Goal: Task Accomplishment & Management: Complete application form

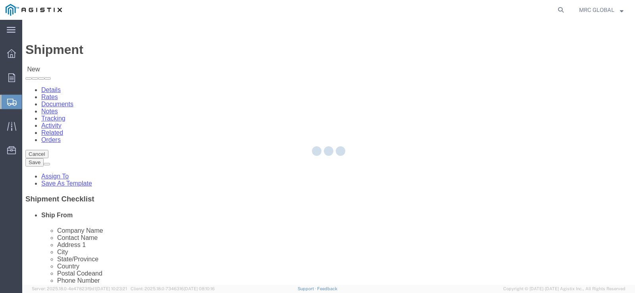
select select
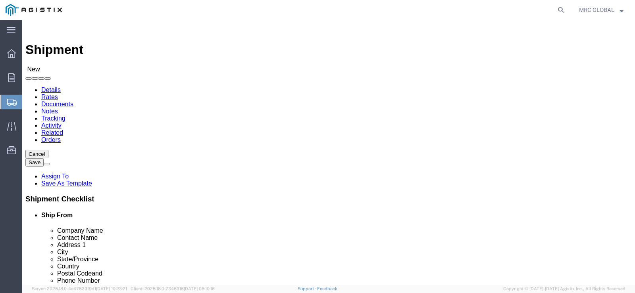
click select "Select MRC Global ([PERSON_NAME] Corp) PG&E"
select select "9596"
click select "Select MRC Global ([PERSON_NAME] Corp) PG&E"
select select
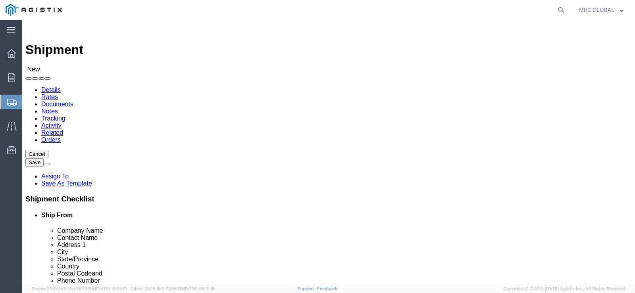
click select "Select MRC Global ([PERSON_NAME] Corp) PG&E"
click select "Select All Others [GEOGRAPHIC_DATA] [GEOGRAPHIC_DATA] [GEOGRAPHIC_DATA] [GEOGRA…"
select select "23082"
click select "Select All Others [GEOGRAPHIC_DATA] [GEOGRAPHIC_DATA] [GEOGRAPHIC_DATA] [GEOGRA…"
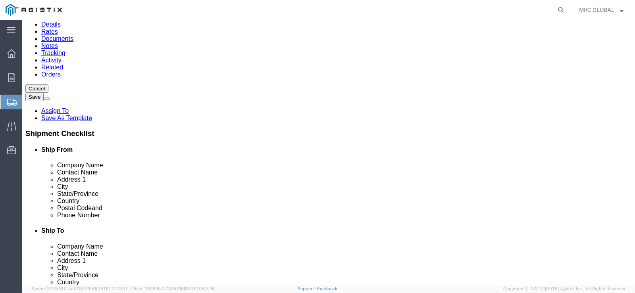
scroll to position [79, 0]
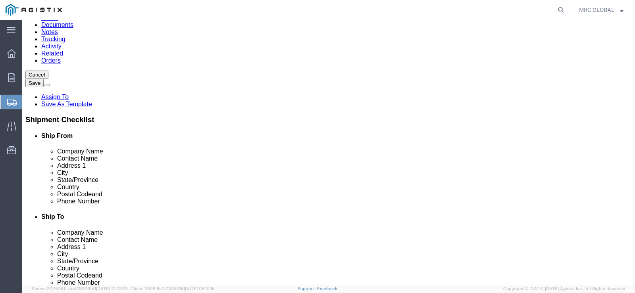
click input "text"
type input "MRC GLOBAL"
click input "text"
type input "h"
type input "[PERSON_NAME]"
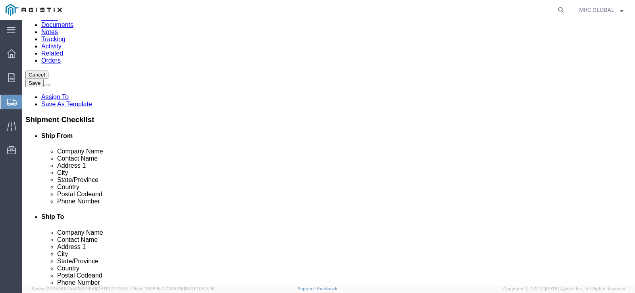
click input "text"
type input "1801 s 16th. street"
click input "text"
type input "la porte"
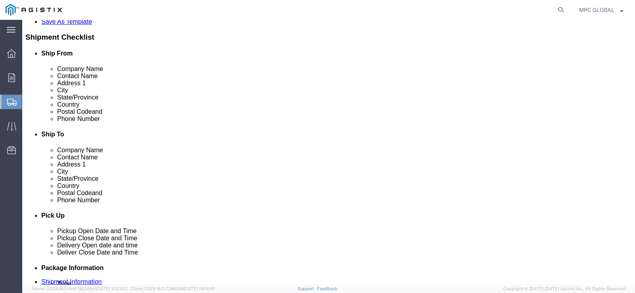
scroll to position [238, 0]
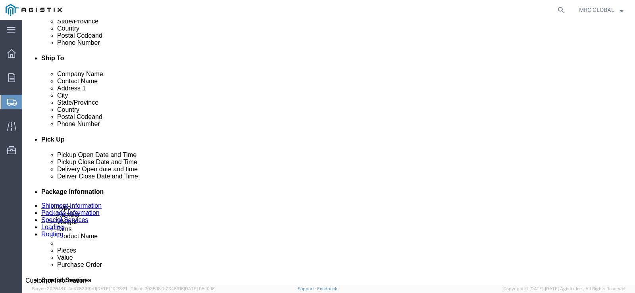
type input "t"
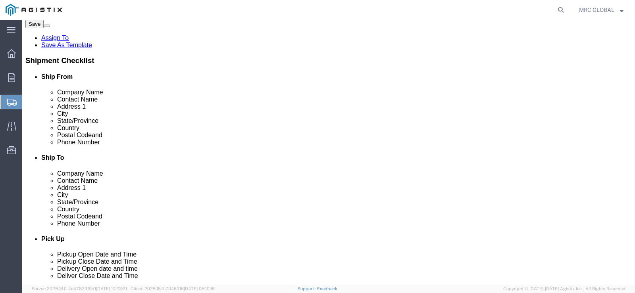
scroll to position [119, 0]
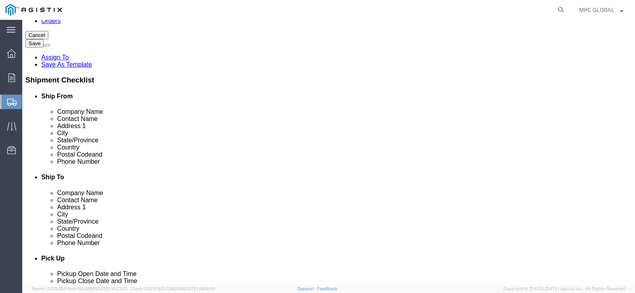
click input "text"
type input "77571"
click input "text"
click icon
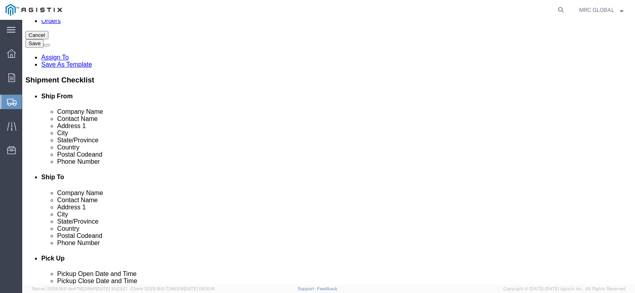
click icon
click input "text"
type input "8325688847"
click label
click input "checkbox"
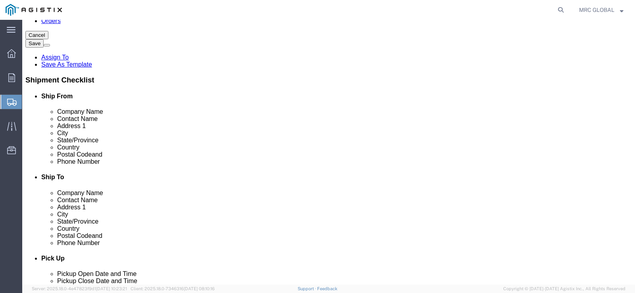
checkbox input "true"
click input "text"
click input "MROIS"
type input "MROIS"
click input "text"
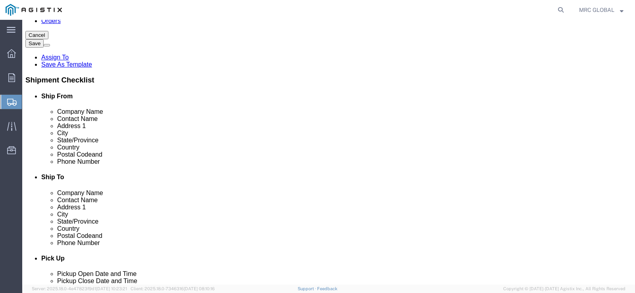
click input "text"
type input "[PERSON_NAME]"
click input "text"
type input "[STREET_ADDRESS][PERSON_NAME]"
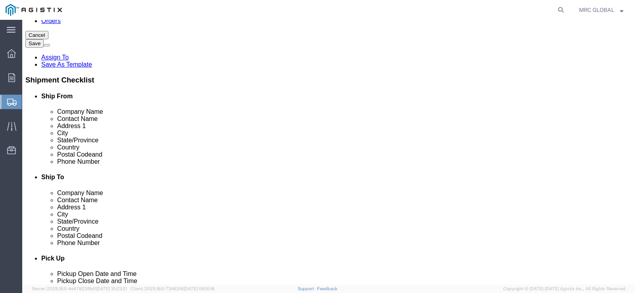
click input "text"
type input "STOCKTON"
click p "- PG&E - (Shipping Receiving) [STREET_ADDRESS][PERSON_NAME]"
select select "CA"
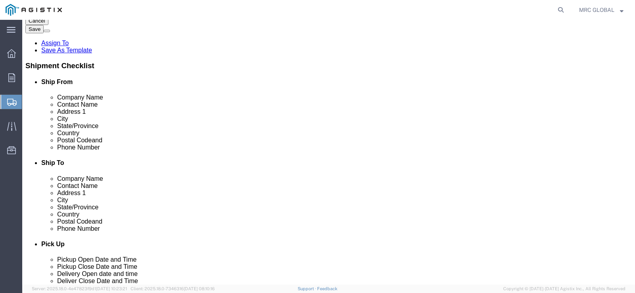
scroll to position [159, 0]
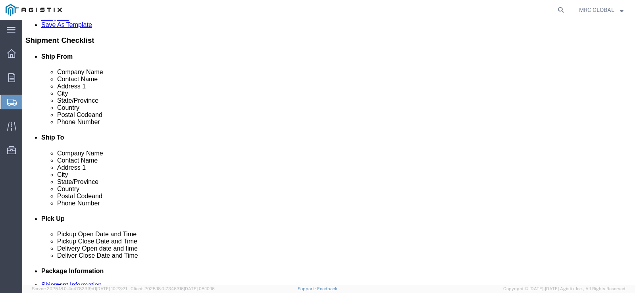
type input "Stockton"
click input "text"
type input "9252562200"
click label
click input "checkbox"
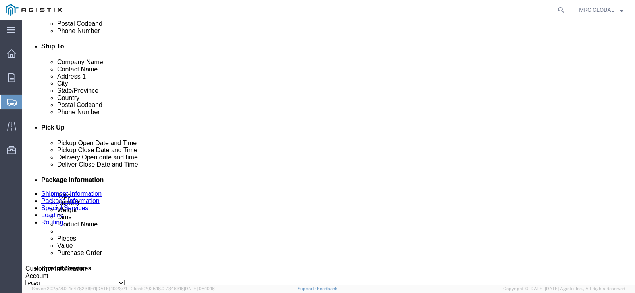
scroll to position [238, 0]
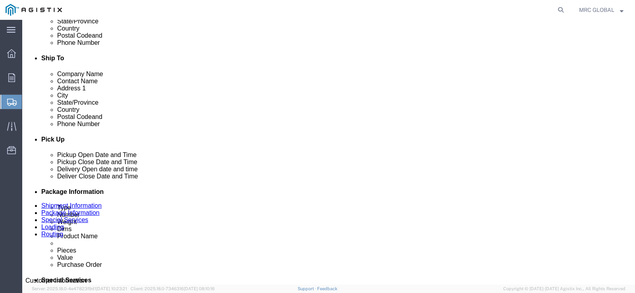
click input "checkbox"
checkbox input "true"
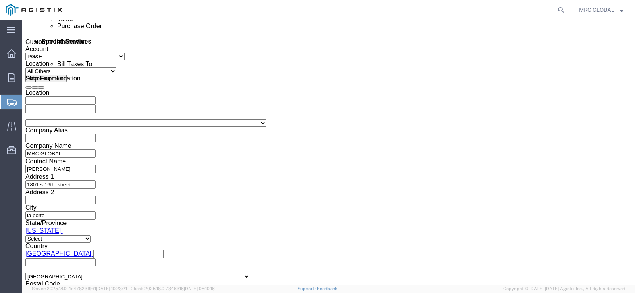
scroll to position [516, 0]
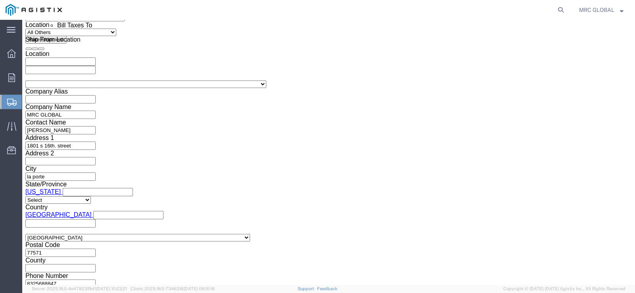
click icon
click div "[DATE] 6:00 PM"
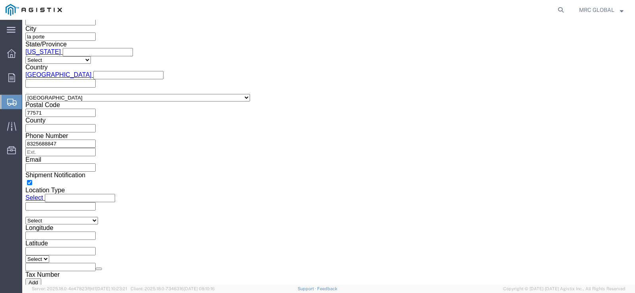
click input "6:00 PM"
click input "7:00 PM"
type input "7:00 AM"
click div "Open Time 7:00 AM"
click button "Apply"
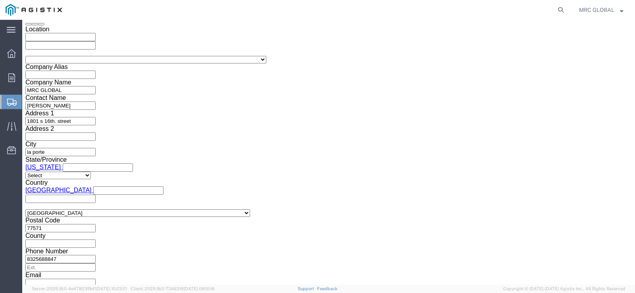
scroll to position [537, 0]
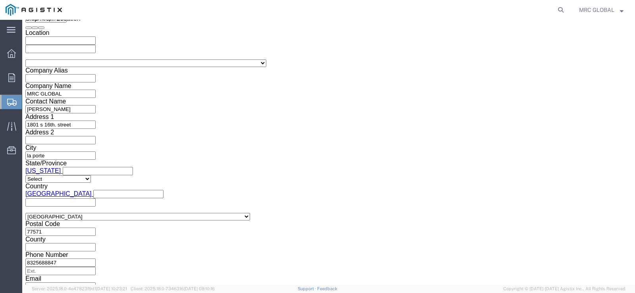
click div "[DATE] 8:00 AM"
click input "8:00 AM"
click input "6:00 AM"
type input "6:00 PM"
click div "Close Time 6:00 PM"
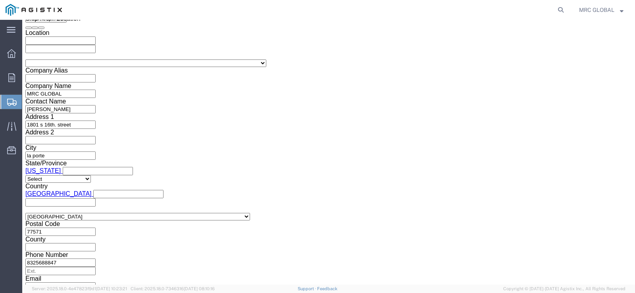
click button "Apply"
click icon
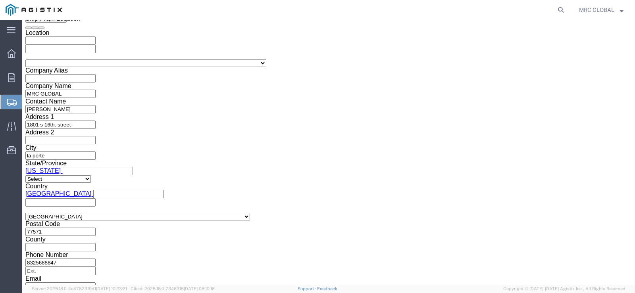
click div
click input "7:00 PM"
type input "7:00 AM"
click button "Apply"
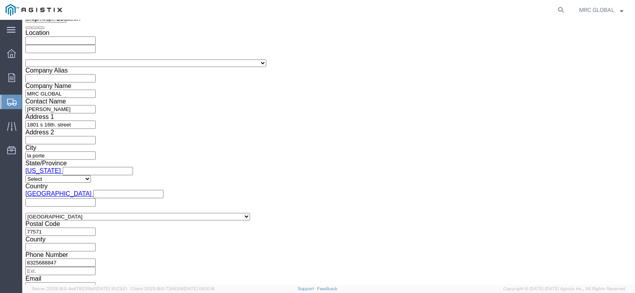
click div
click input "3:00 AM"
type input "3:00 PM"
click button "Apply"
click input "text"
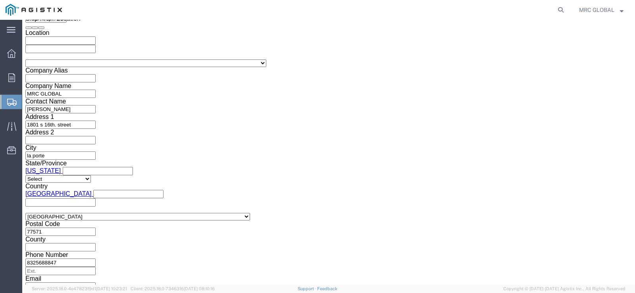
type input "S100626571"
click div "Select Account Type Activity ID Airline Appointment Number ASN Batch Request # …"
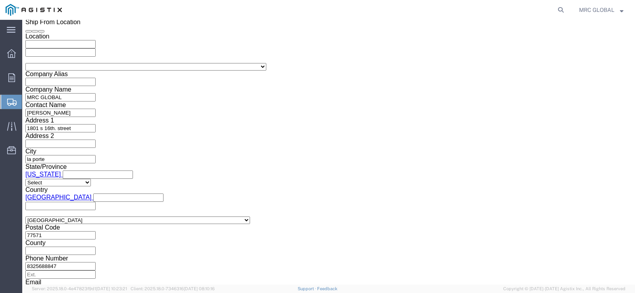
click select "Select Account Type Activity ID Airline Appointment Number ASN Batch Request # …"
select select "PICKUPNUM"
click select "Select Account Type Activity ID Airline Appointment Number ASN Batch Request # …"
click input "text"
type input "100000046206"
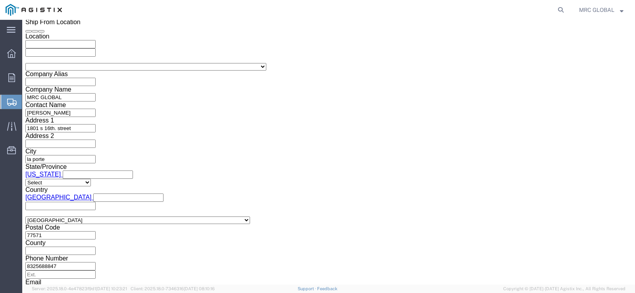
click select "Select Account Type Activity ID Airline Appointment Number ASN Batch Request # …"
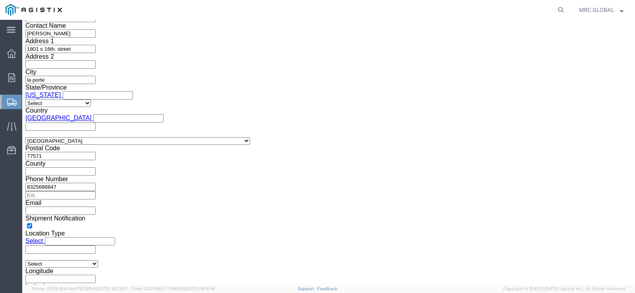
click select "Select Account Type Activity ID Airline Appointment Number ASN Batch Request # …"
select select "RELNUM"
click select "Select Account Type Activity ID Airline Appointment Number ASN Batch Request # …"
click input "text"
type input "3501417698"
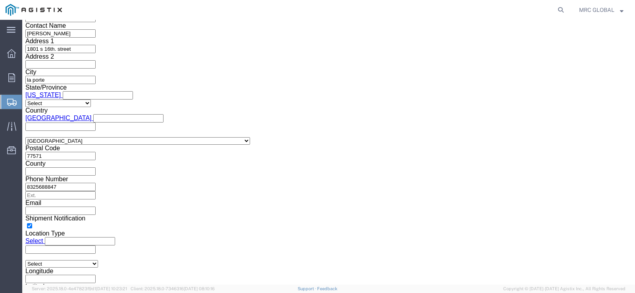
click div "Select Account Type Activity ID Airline Appointment Number ASN Batch Request # …"
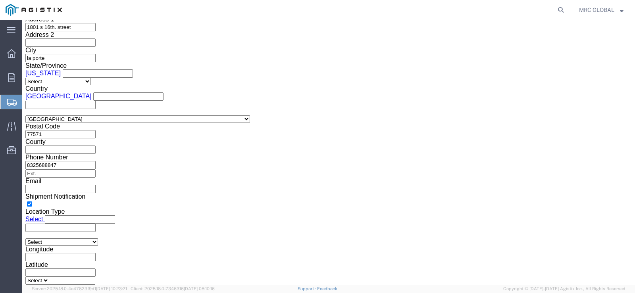
scroll to position [689, 0]
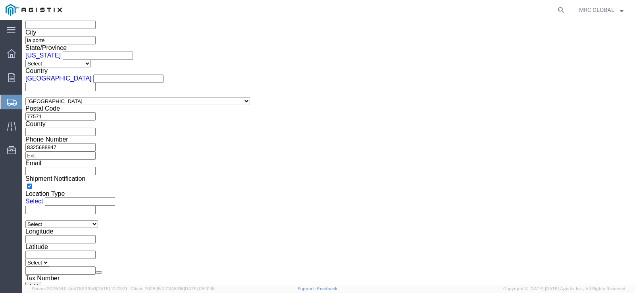
click button "Continue"
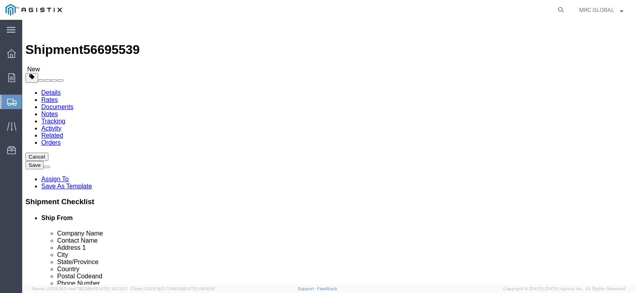
click select "Select Bulk Bundle(s) Cardboard Box(es) Carton(s) Crate(s) Drum(s) (Fiberboard)…"
select select "YRPK"
click select "Select Bulk Bundle(s) Cardboard Box(es) Carton(s) Crate(s) Drum(s) (Fiberboard)…"
click input "1"
click input "text"
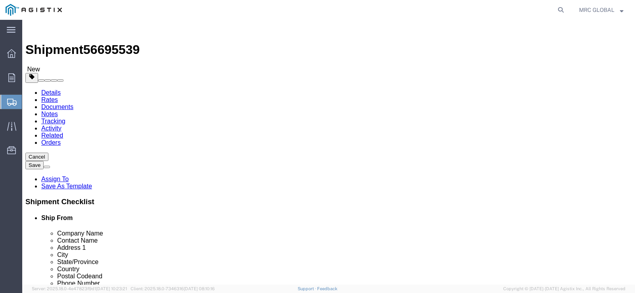
click input "20"
type input "2"
click input "text"
type input "240"
click input "text"
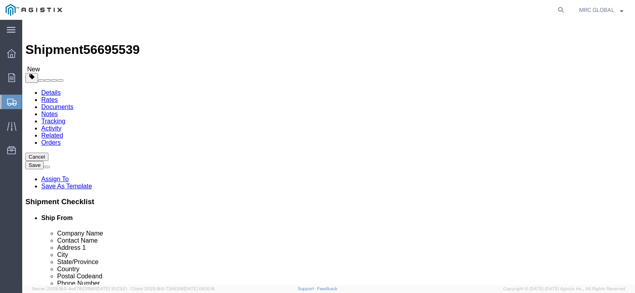
type input ".25"
click input "text"
type input ".25"
click div "0.00 Select kgs lbs"
click input "0.00"
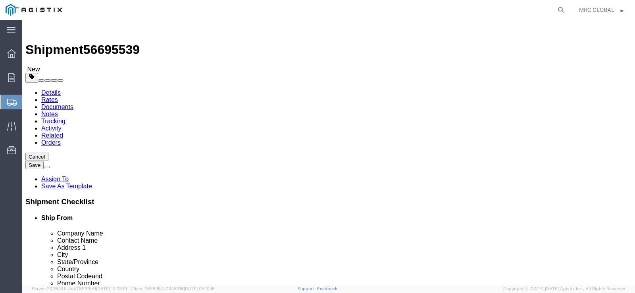
click input "0.00"
type input "0"
type input "3.0"
click select "Select kgs lbs"
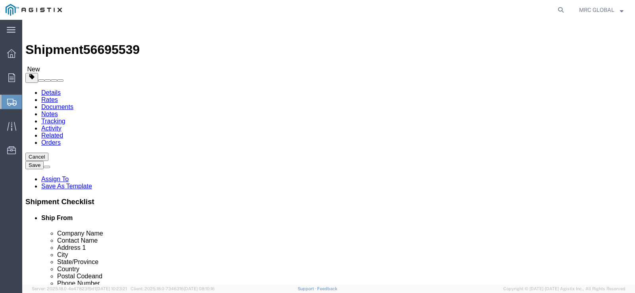
click ul
drag, startPoint x: 140, startPoint y: 224, endPoint x: 158, endPoint y: 240, distance: 24.4
click link "Add Content"
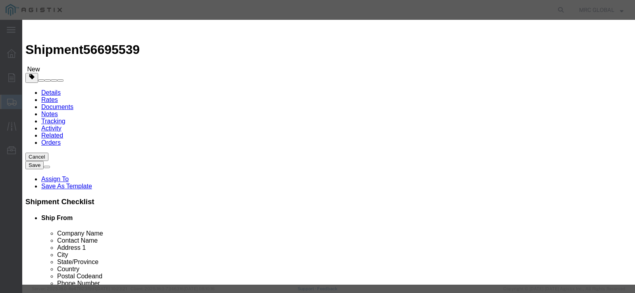
click input "text"
type input "SS SMLS TUBING"
click input "0"
type input "0"
type input "1"
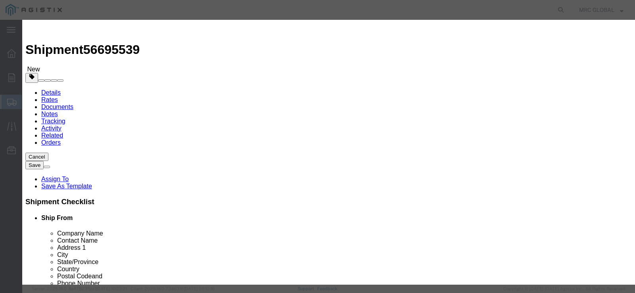
click input "text"
type input "1"
click textarea
click button "Save & Close"
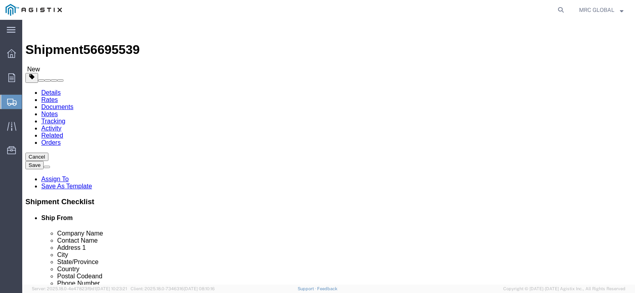
click button "Rate Shipment"
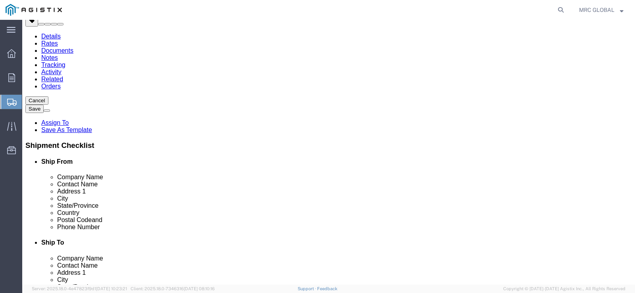
scroll to position [60, 0]
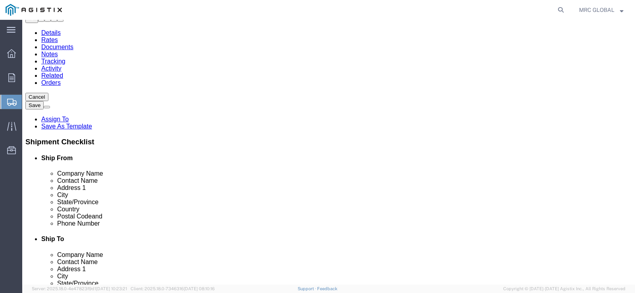
click link "Add Content"
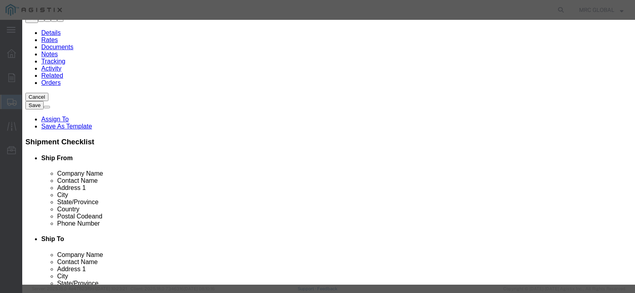
click button "Close"
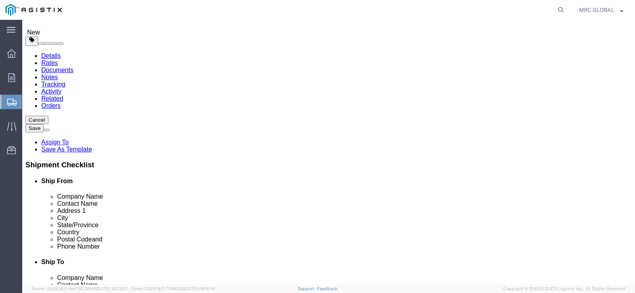
scroll to position [0, 0]
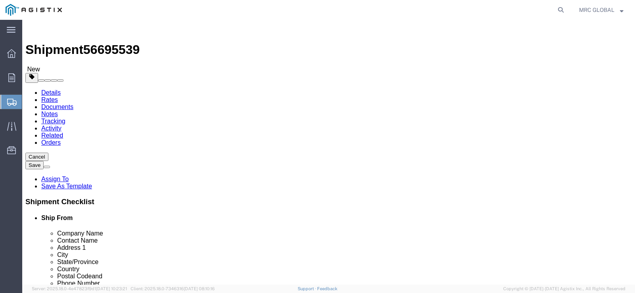
click button "Rate Shipment"
click select "Select Bulk Bundle(s) Cardboard Box(es) Carton(s) Crate(s) Drum(s) (Fiberboard)…"
click div "1"
click button "Previous"
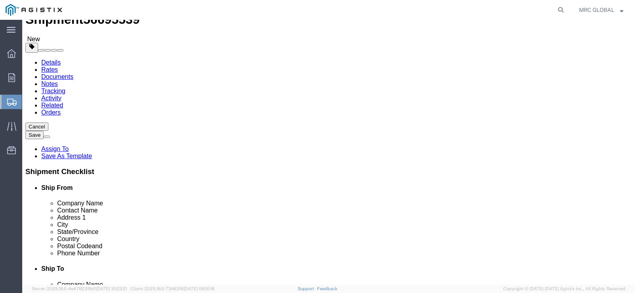
scroll to position [60, 0]
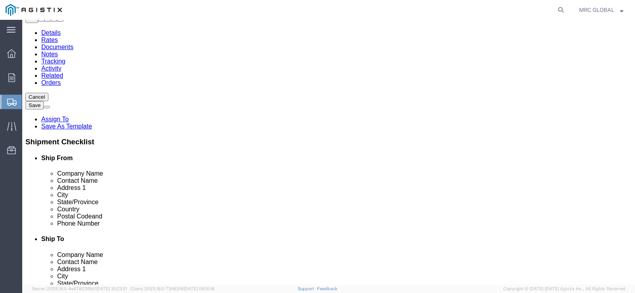
click dd "1.00 USD"
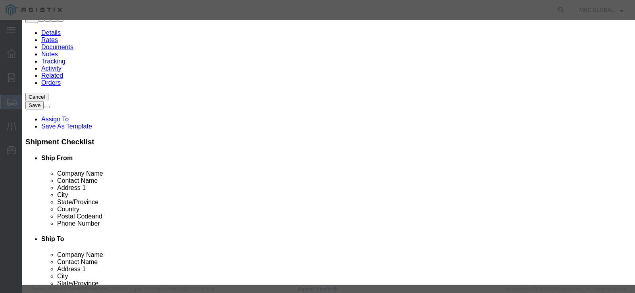
click select "Select 50 55 60 65 70 85 92.5 100 125 175 250 300 400"
select select "50"
click select "Select 50 55 60 65 70 85 92.5 100 125 175 250 300 400"
click button "Save & Close"
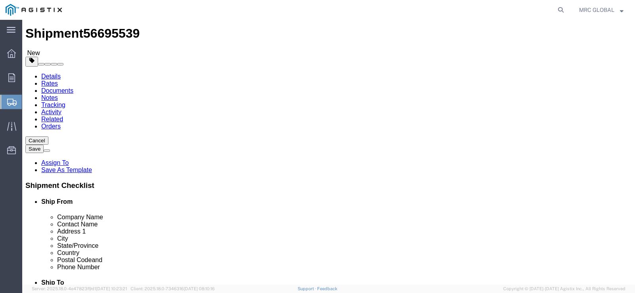
scroll to position [0, 0]
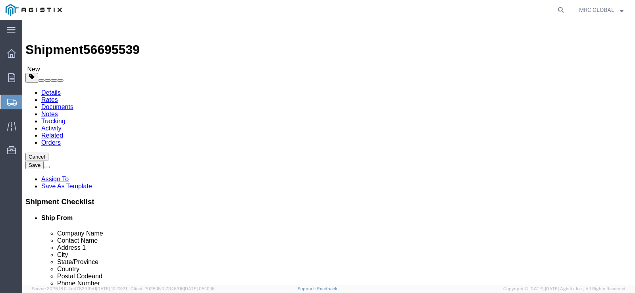
click button "Rate Shipment"
click button "Add package"
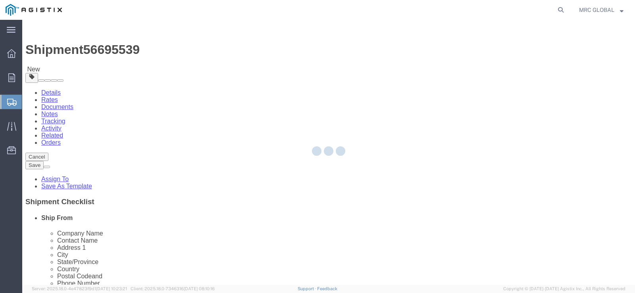
select select "CBOX"
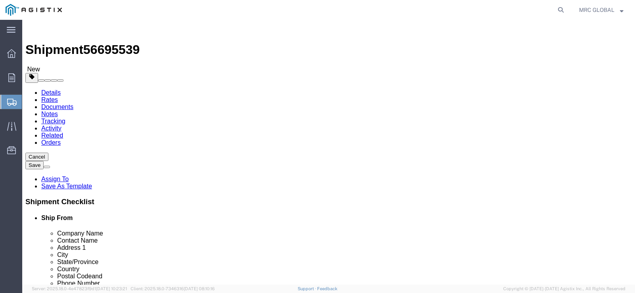
click span "button"
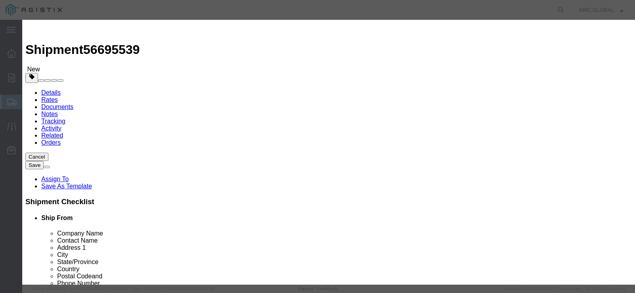
click button "Yes"
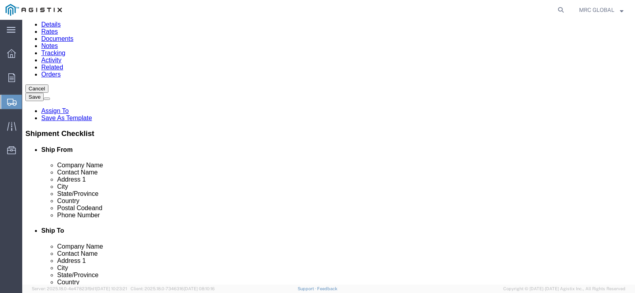
scroll to position [81, 0]
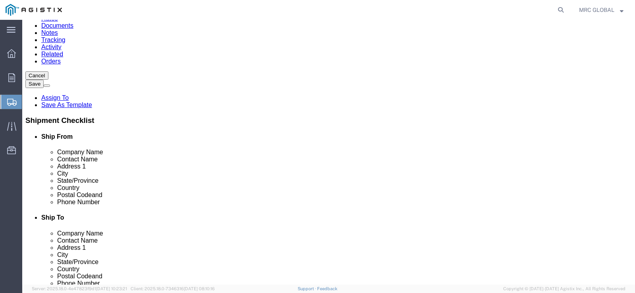
click button "Rate Shipment"
click link "Delete this content"
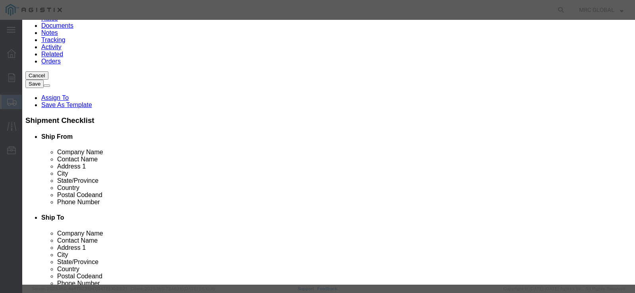
click button "Close"
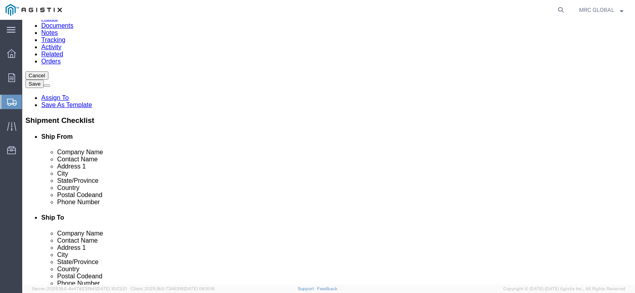
click link "Delete this content"
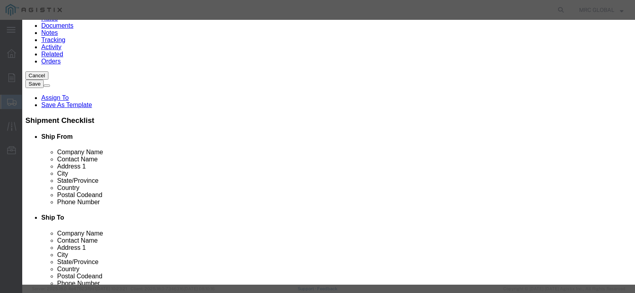
click button "Close"
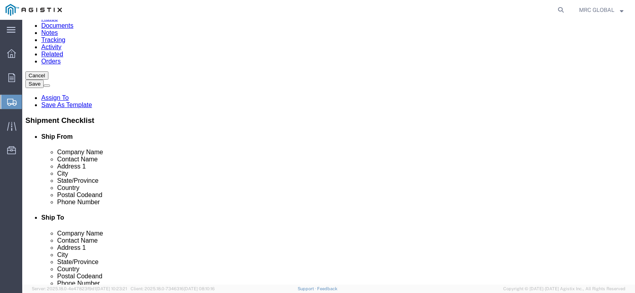
click icon
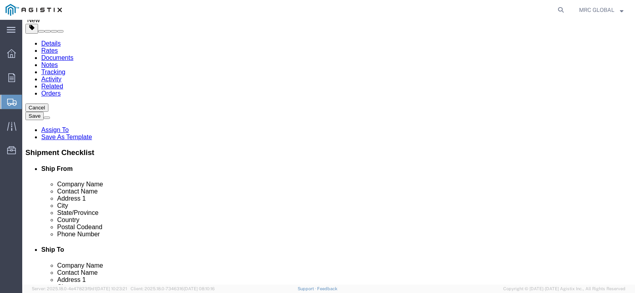
drag, startPoint x: 122, startPoint y: 166, endPoint x: 169, endPoint y: 194, distance: 54.1
click link "Add Content"
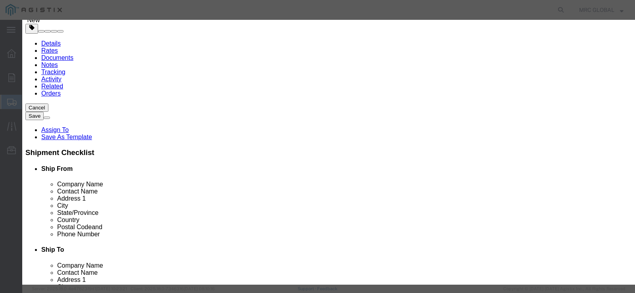
click div "Save & Add Another Save & Close Close"
click button "Close"
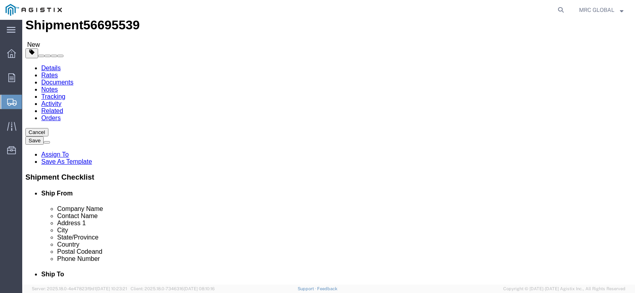
scroll to position [0, 0]
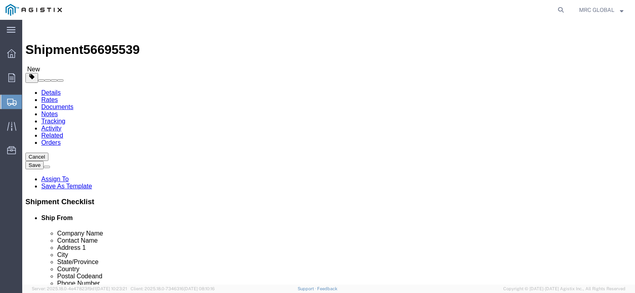
click link "Delete this content"
click link "Add Content"
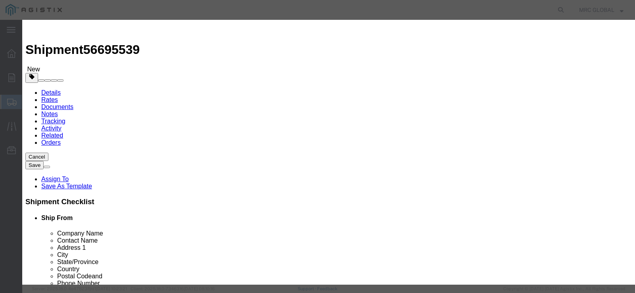
click input "text"
drag, startPoint x: 505, startPoint y: 221, endPoint x: 493, endPoint y: 226, distance: 12.7
click button "Close"
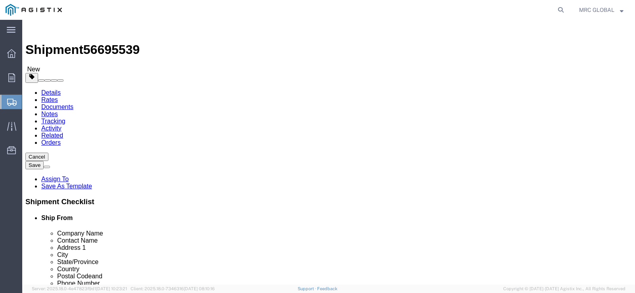
click p "SS SMLS TUBING"
click div "1 x Your Packaging Package Type Select Bulk Bundle(s) Cardboard Box(es) Carton(…"
click p "SS SMLS TUBING"
click div "1 x Your Packaging Package Type Select Bulk Bundle(s) Cardboard Box(es) Carton(…"
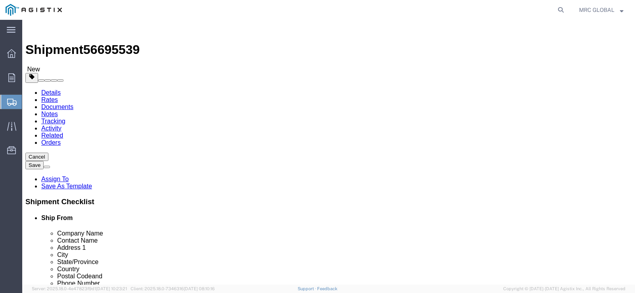
click div "Save in commodity library Clone this content Delete this content SS SMLS TUBING"
click icon
click p "SS SMLS TUBING"
click div
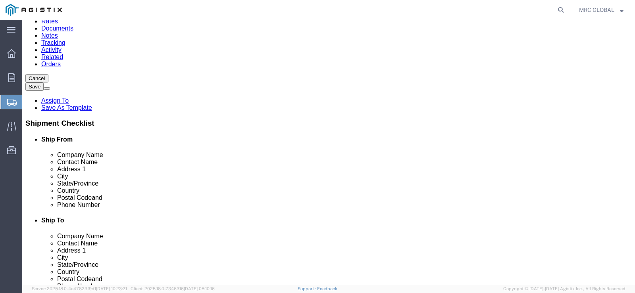
scroll to position [81, 0]
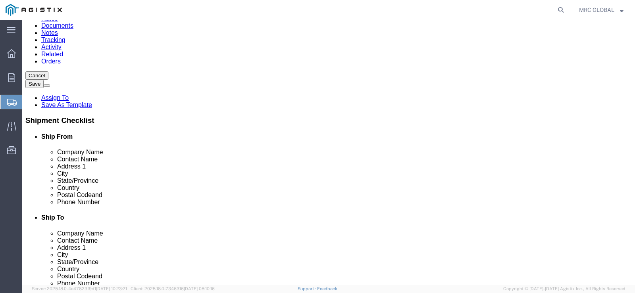
click button "Previous"
click link "Add Content"
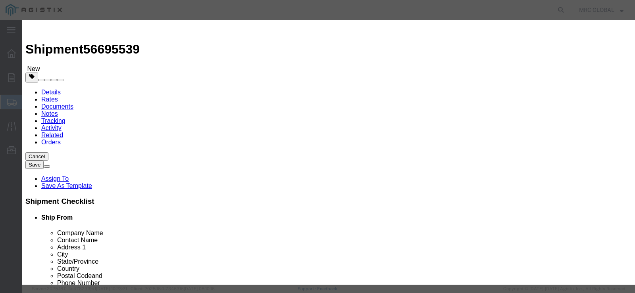
scroll to position [0, 0]
click button "Close"
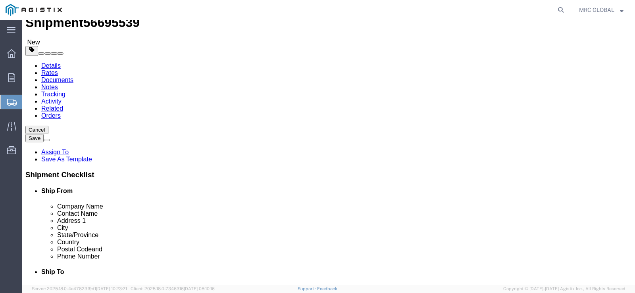
scroll to position [81, 0]
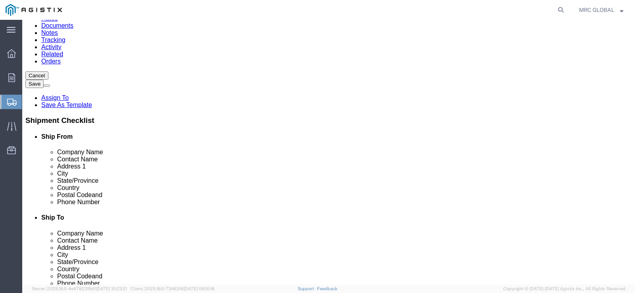
click span "Purchase Order"
click button "Previous"
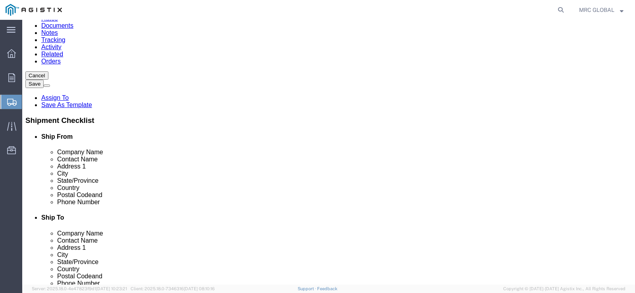
drag, startPoint x: 30, startPoint y: 234, endPoint x: 35, endPoint y: 232, distance: 4.9
click button "Previous"
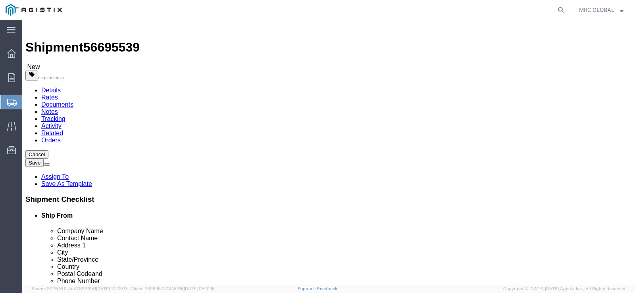
scroll to position [0, 0]
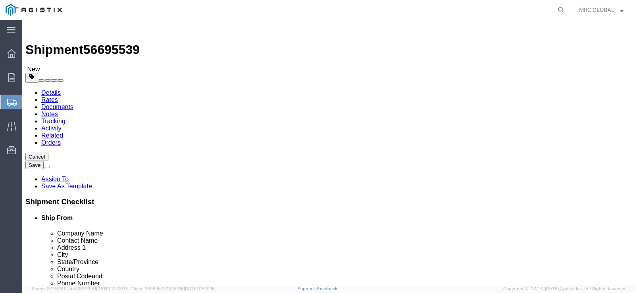
click link "Shipment Information"
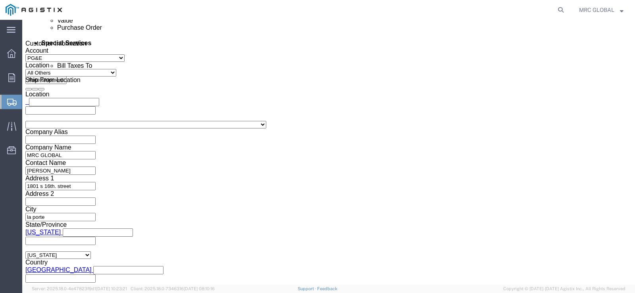
scroll to position [476, 0]
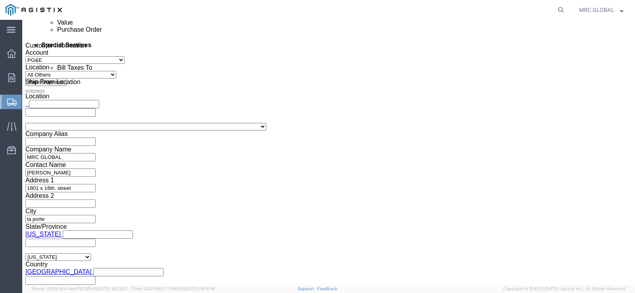
click input "S100626571"
click div "Select Account Type Activity ID Airline Appointment Number ASN Batch Request # …"
click icon "button"
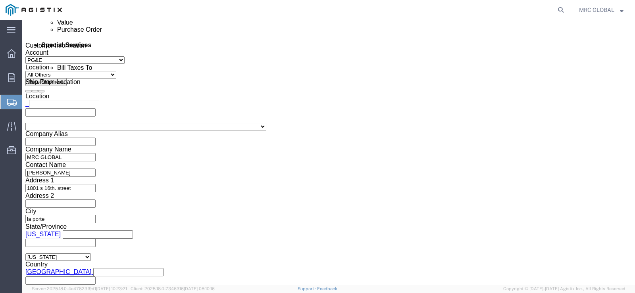
click button "Rate Shipment"
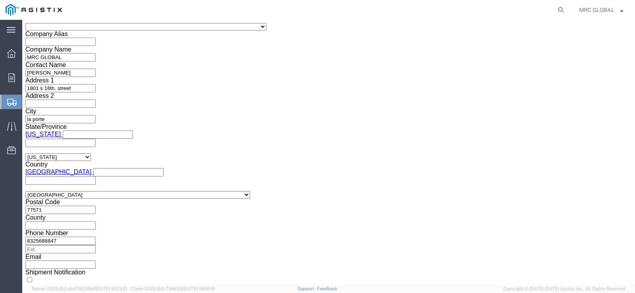
scroll to position [495, 0]
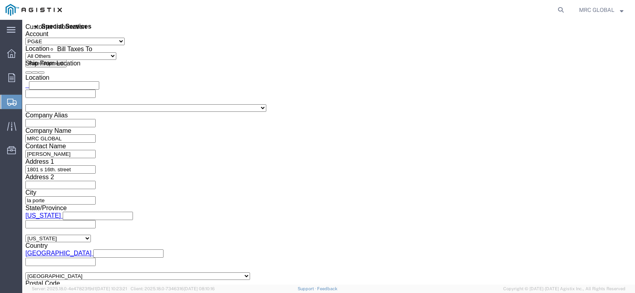
click button "Add reference"
click select "Select Account Type Activity ID Airline Appointment Number ASN Batch Request # …"
select select "PICKUPNUM"
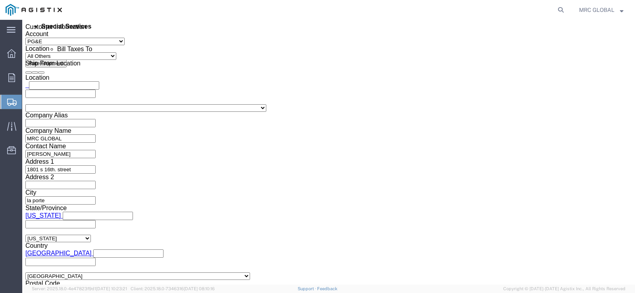
click select "Select Account Type Activity ID Airline Appointment Number ASN Batch Request # …"
click input "text"
type input "100000046206"
click div "Select Account Type Activity ID Airline Appointment Number ASN Batch Request # …"
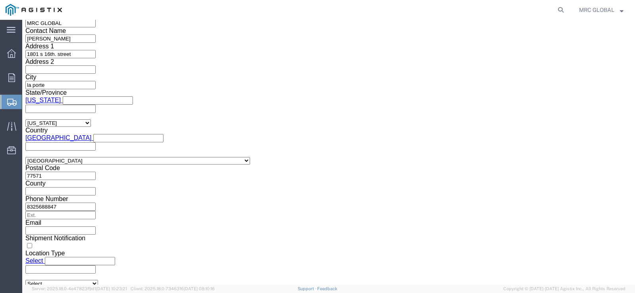
scroll to position [614, 0]
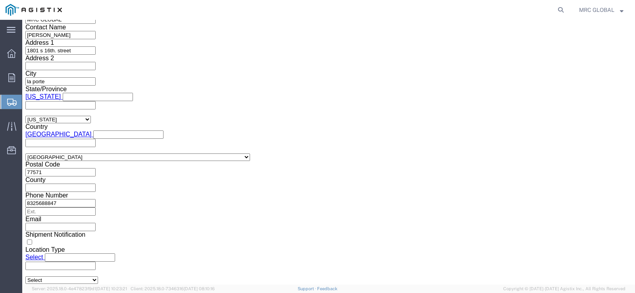
click button "Continue"
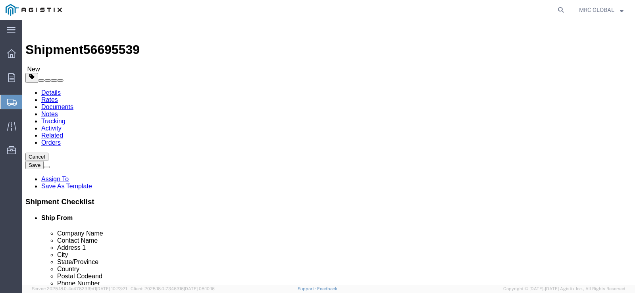
scroll to position [81, 0]
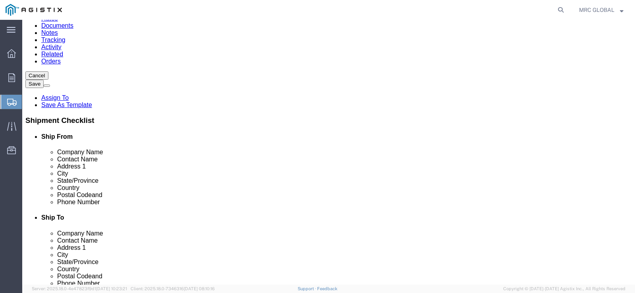
click button "Continue"
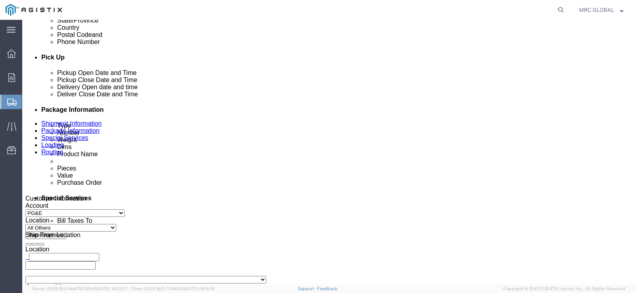
scroll to position [326, 0]
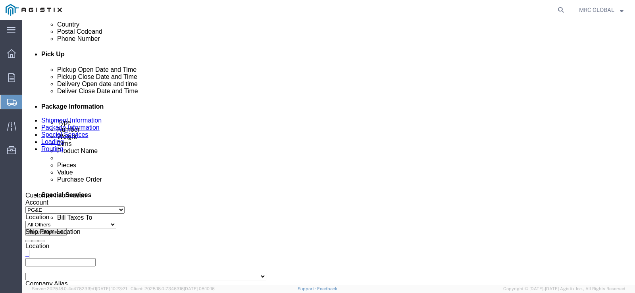
click button "Previous"
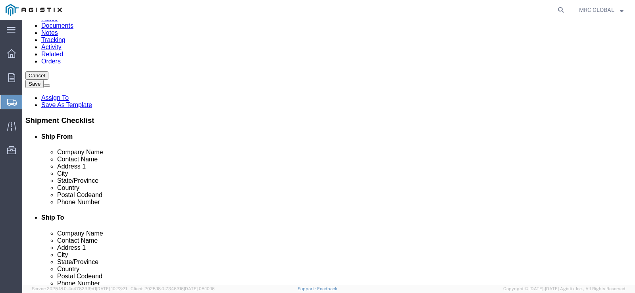
click button "Previous"
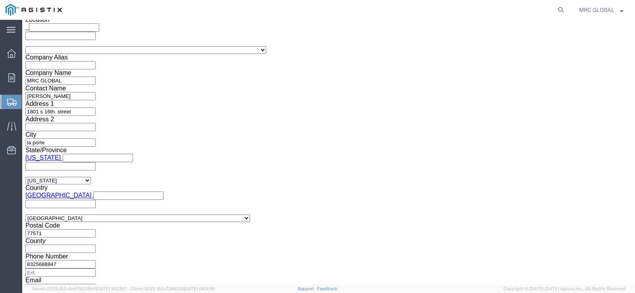
scroll to position [495, 0]
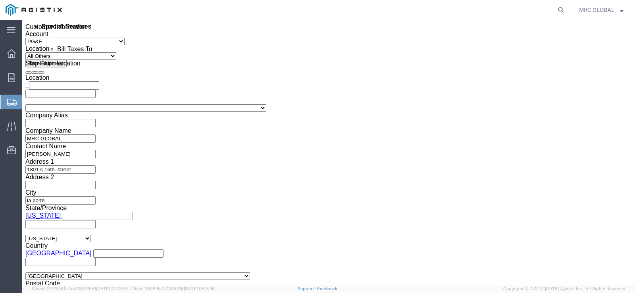
click input "S100626571"
click div "100626571 Purchase Order Purchase Order Purchase Order Purchase Order 1"
click input "100626571"
type input "S100626571"
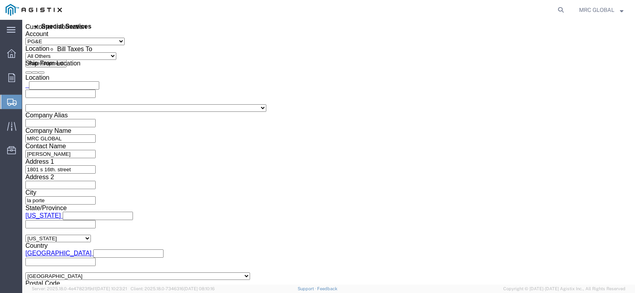
click div "Select Account Type Activity ID Airline Appointment Number ASN Batch Request # …"
